Goal: Task Accomplishment & Management: Use online tool/utility

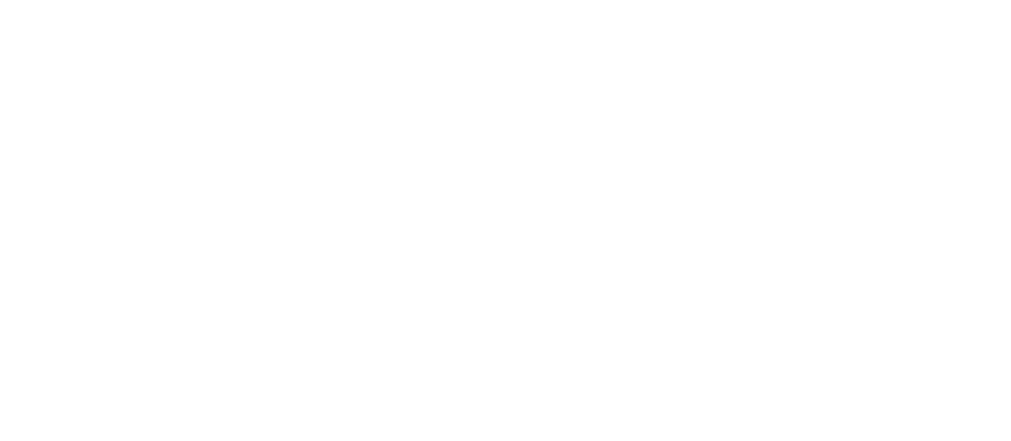
drag, startPoint x: 337, startPoint y: 129, endPoint x: 411, endPoint y: 114, distance: 75.1
drag, startPoint x: 447, startPoint y: 99, endPoint x: 447, endPoint y: 110, distance: 10.9
drag, startPoint x: 448, startPoint y: 132, endPoint x: 472, endPoint y: 130, distance: 24.4
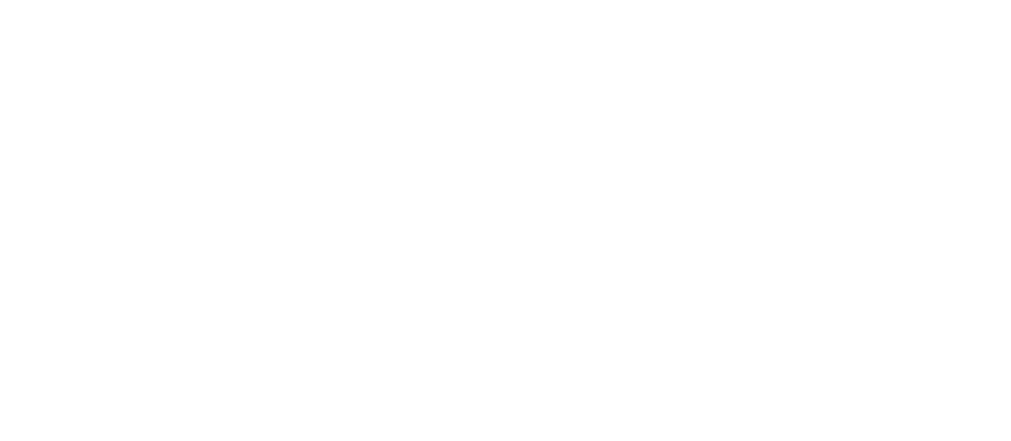
drag, startPoint x: 810, startPoint y: 95, endPoint x: 801, endPoint y: 97, distance: 9.0
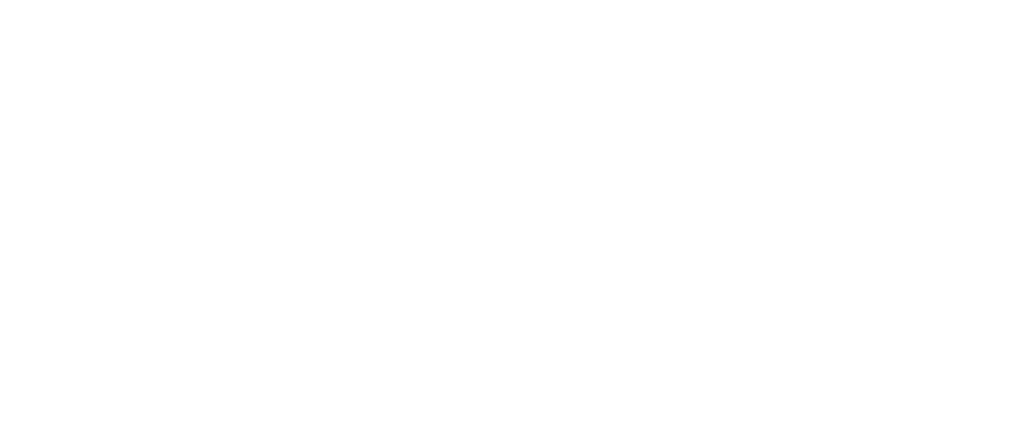
drag, startPoint x: 77, startPoint y: 102, endPoint x: 99, endPoint y: 142, distance: 45.5
